Goal: Navigation & Orientation: Find specific page/section

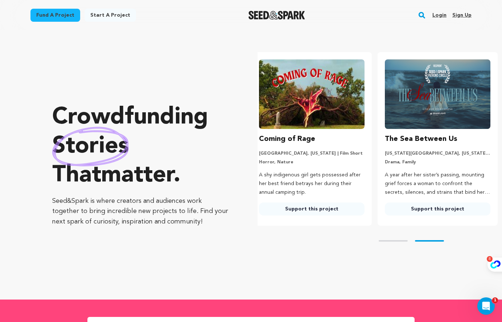
click at [439, 13] on link "Login" at bounding box center [439, 15] width 14 height 12
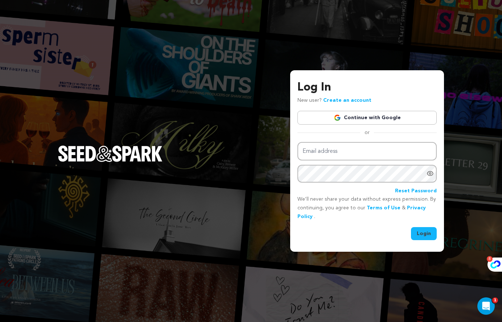
click at [352, 116] on link "Continue with Google" at bounding box center [366, 118] width 139 height 14
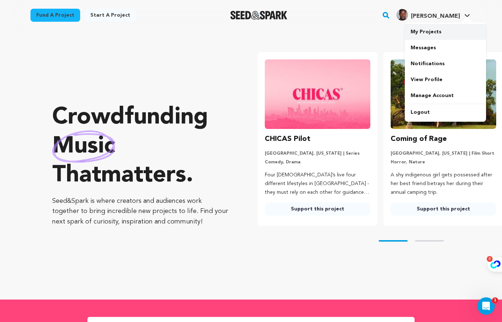
click at [439, 29] on link "My Projects" at bounding box center [445, 32] width 81 height 16
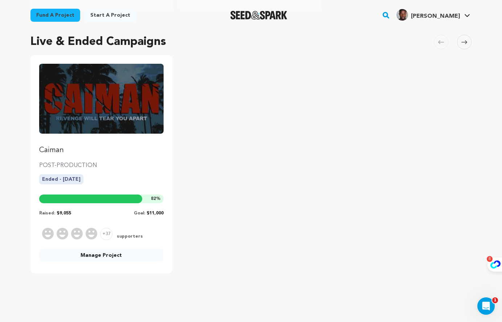
scroll to position [289, 0]
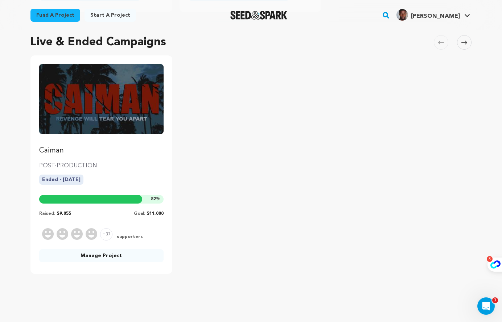
click at [108, 235] on span "+37" at bounding box center [106, 234] width 12 height 12
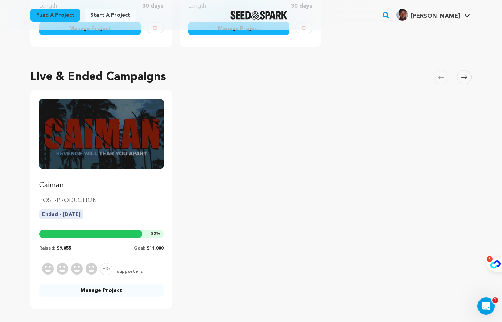
scroll to position [249, 0]
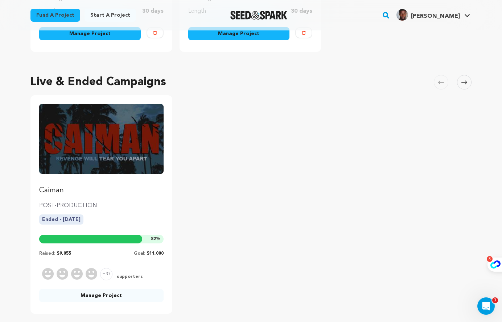
click at [117, 156] on img "Fund Caiman" at bounding box center [101, 139] width 124 height 70
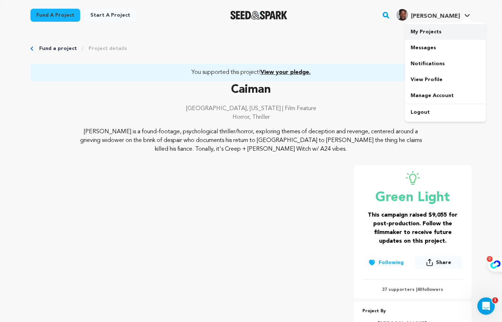
click at [428, 33] on link "My Projects" at bounding box center [445, 32] width 81 height 16
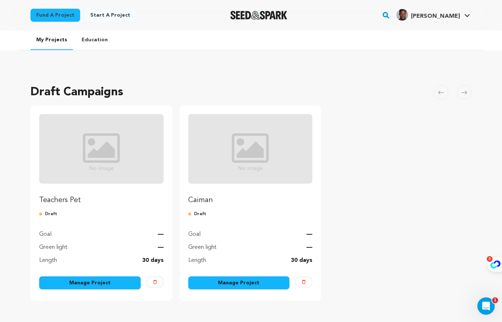
click at [304, 281] on img at bounding box center [304, 282] width 4 height 4
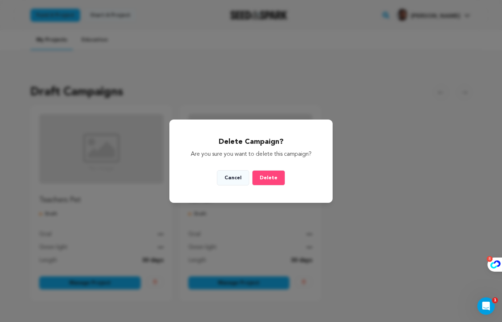
click at [265, 178] on span "Delete" at bounding box center [269, 177] width 18 height 5
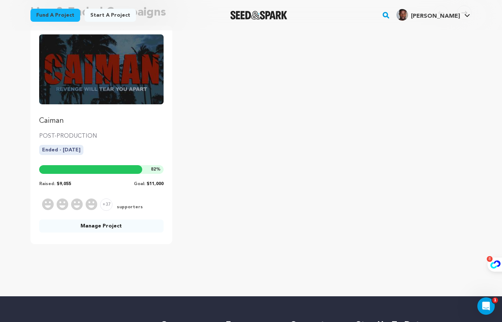
scroll to position [319, 0]
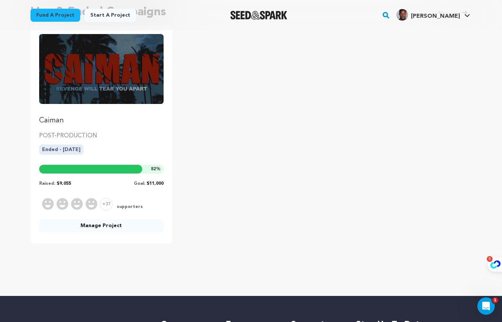
click at [112, 227] on link "Manage Project" at bounding box center [101, 225] width 124 height 13
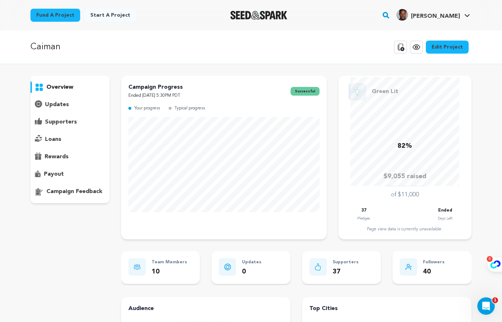
click at [63, 122] on p "supporters" at bounding box center [61, 122] width 32 height 9
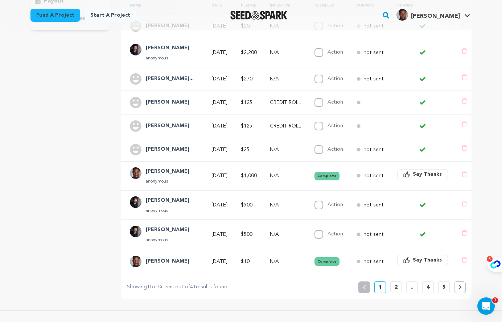
scroll to position [183, 0]
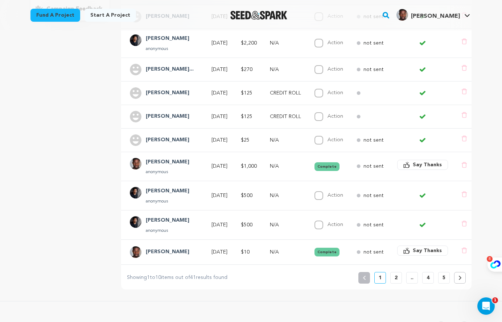
click at [460, 280] on button at bounding box center [460, 278] width 12 height 12
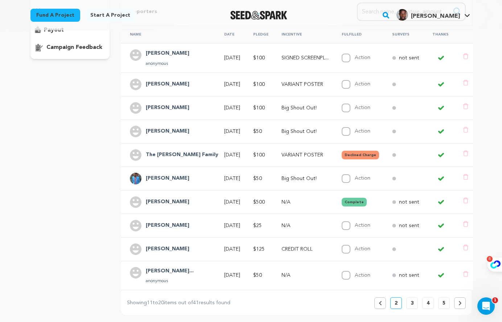
scroll to position [146, 0]
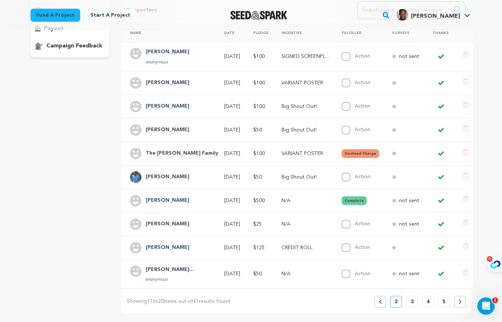
click at [461, 302] on icon at bounding box center [459, 302] width 3 height 4
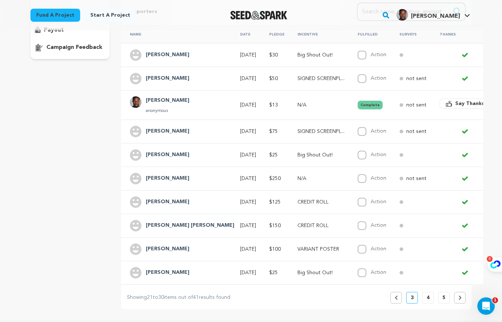
scroll to position [140, 0]
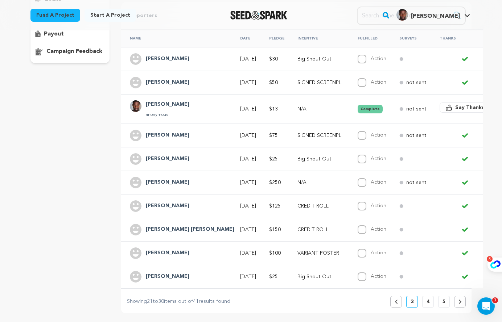
click at [464, 303] on button at bounding box center [460, 302] width 12 height 12
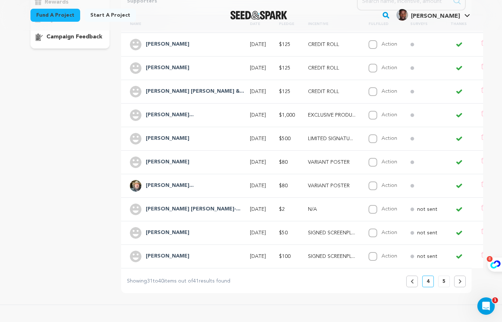
scroll to position [149, 0]
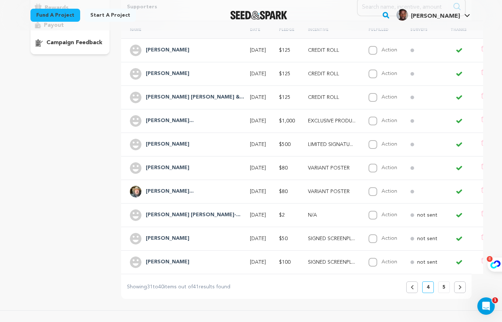
click at [455, 286] on button at bounding box center [460, 288] width 12 height 12
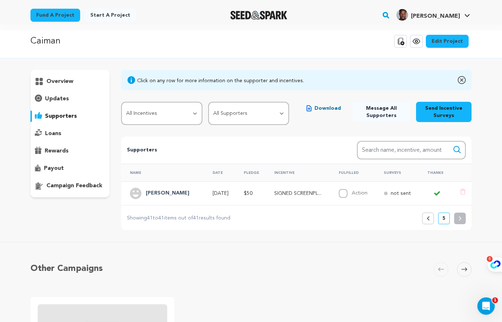
scroll to position [0, 0]
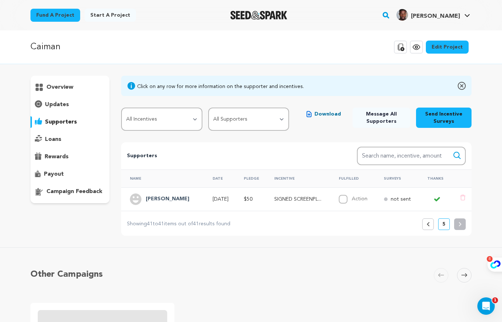
click at [431, 229] on button "Previous" at bounding box center [428, 225] width 12 height 12
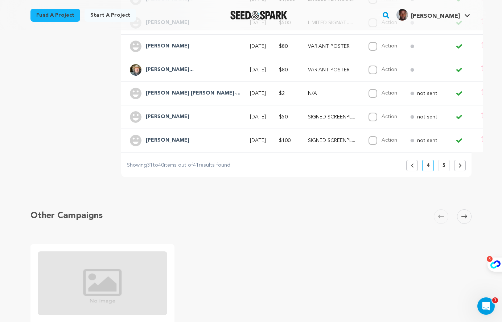
scroll to position [285, 0]
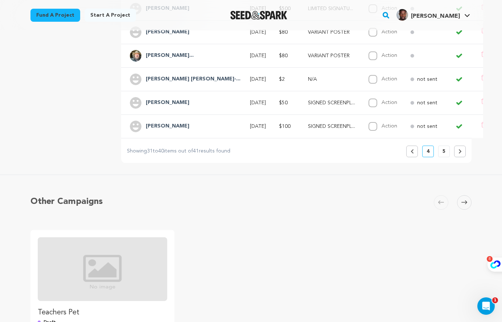
click at [416, 149] on button "Previous" at bounding box center [412, 152] width 12 height 12
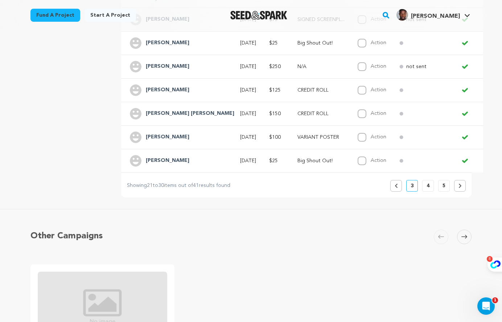
scroll to position [257, 0]
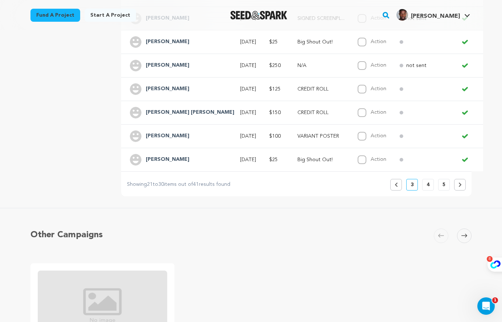
click at [462, 190] on button at bounding box center [460, 185] width 12 height 12
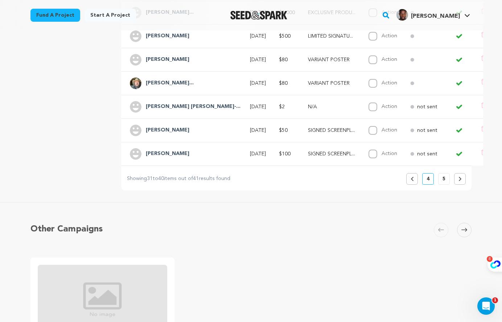
click at [457, 186] on div "Supporters Search Search name, incentive, amount Name Date Pledge Incentive Ful…" at bounding box center [296, 38] width 350 height 306
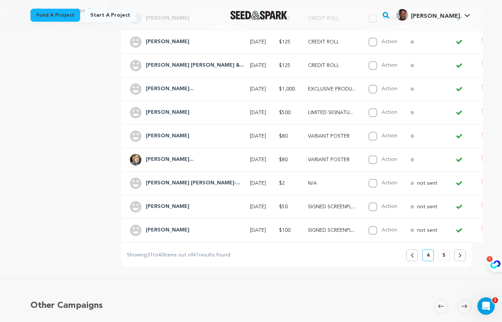
scroll to position [191, 0]
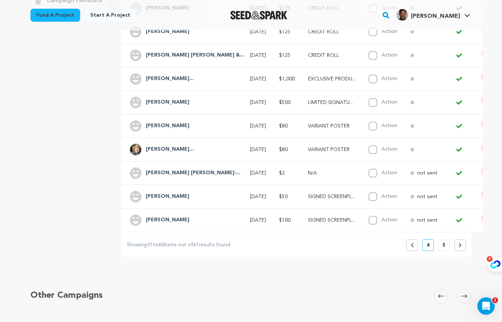
click at [458, 246] on icon at bounding box center [459, 245] width 3 height 4
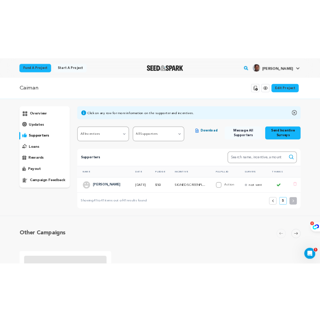
scroll to position [0, 0]
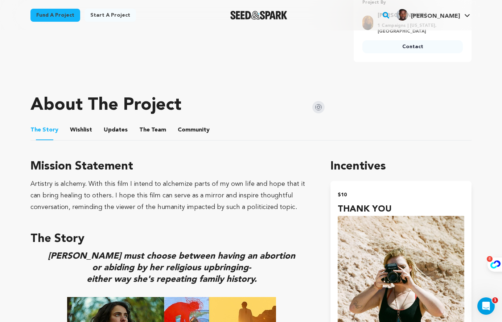
scroll to position [283, 0]
click at [74, 131] on button "Wishlist" at bounding box center [81, 131] width 17 height 17
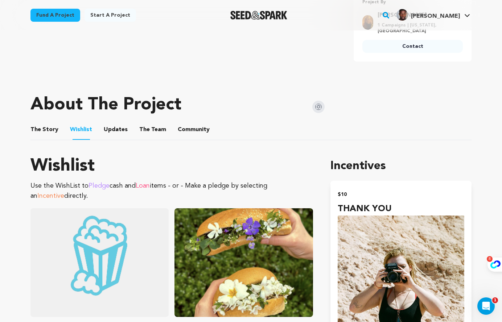
click at [114, 132] on button "Updates" at bounding box center [115, 131] width 17 height 17
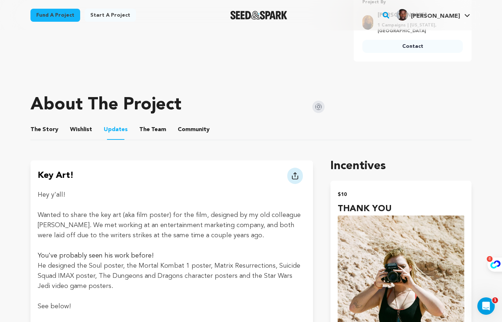
click at [151, 133] on button "The Team" at bounding box center [152, 131] width 17 height 17
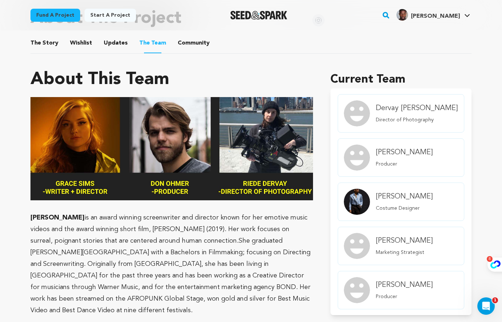
scroll to position [364, 0]
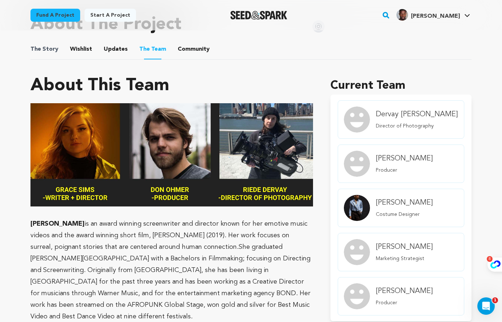
click at [52, 50] on span "The Story" at bounding box center [44, 49] width 28 height 9
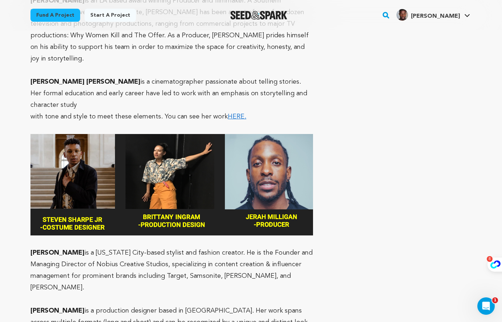
scroll to position [703, 0]
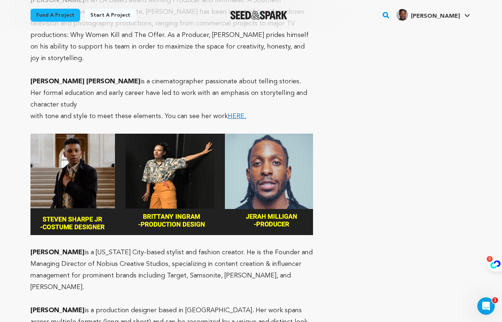
click at [328, 67] on section "About This Team [PERSON_NAME] is an award winning screenwriter and director kno…" at bounding box center [250, 207] width 441 height 962
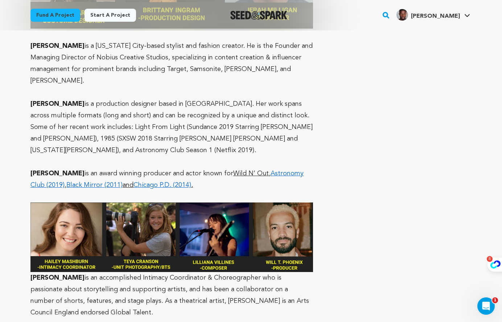
scroll to position [910, 0]
